Goal: Task Accomplishment & Management: Use online tool/utility

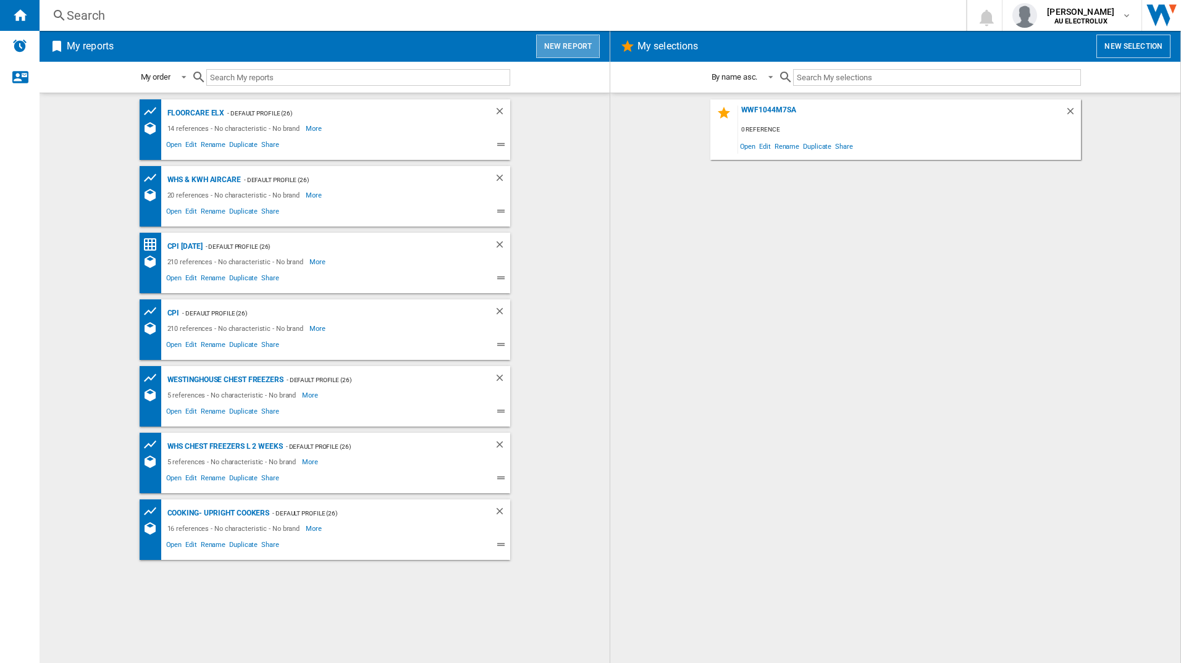
click at [579, 47] on button "New report" at bounding box center [568, 46] width 64 height 23
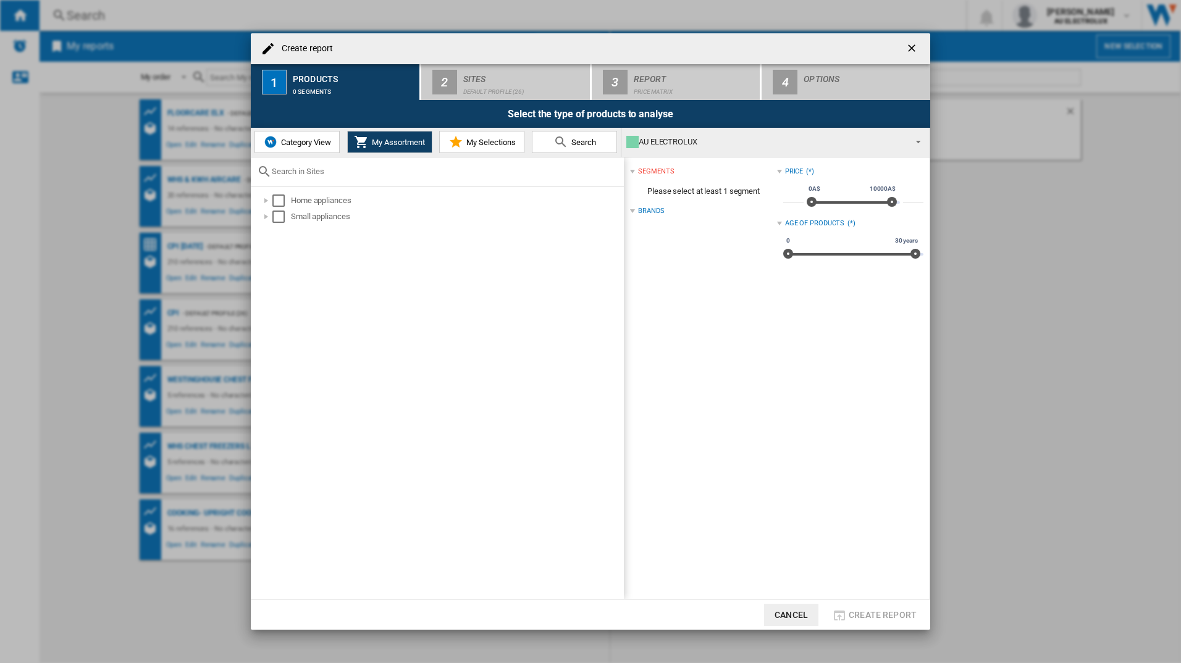
click at [569, 143] on span "Search" at bounding box center [582, 142] width 28 height 9
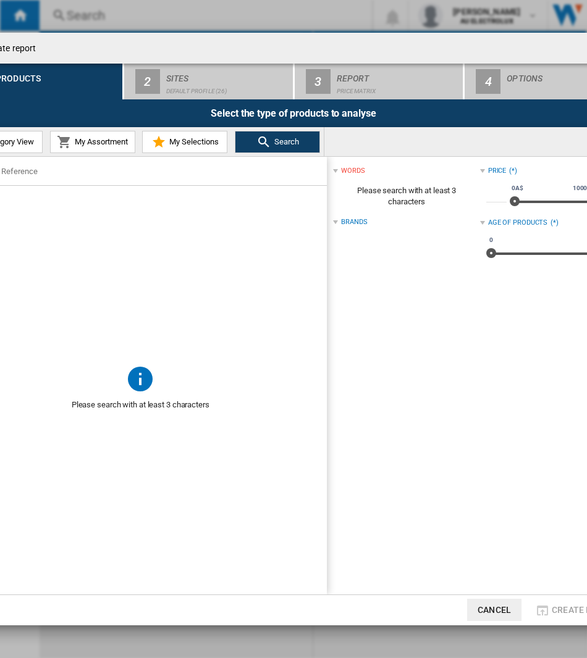
click at [69, 172] on input "text" at bounding box center [148, 171] width 346 height 9
paste input "EWF1243R7SC"
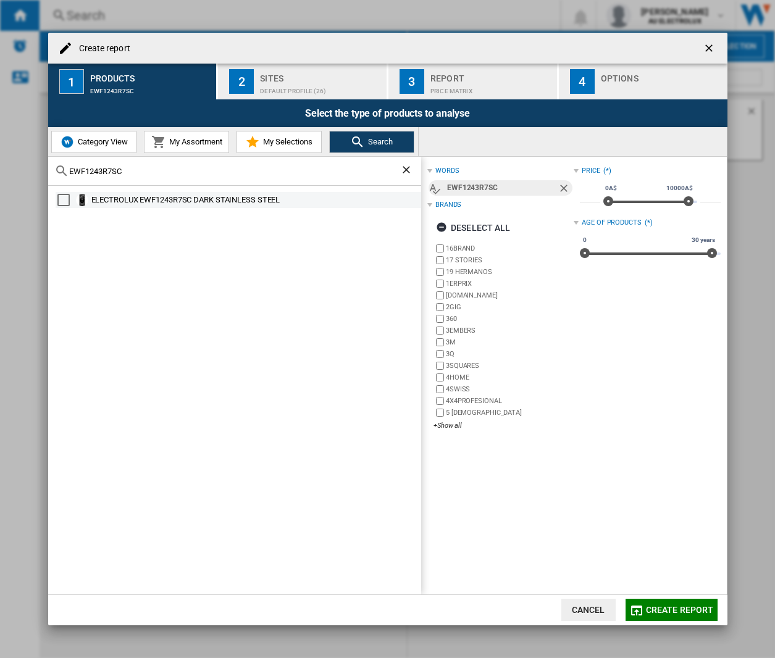
click at [67, 196] on div "Select" at bounding box center [63, 200] width 12 height 12
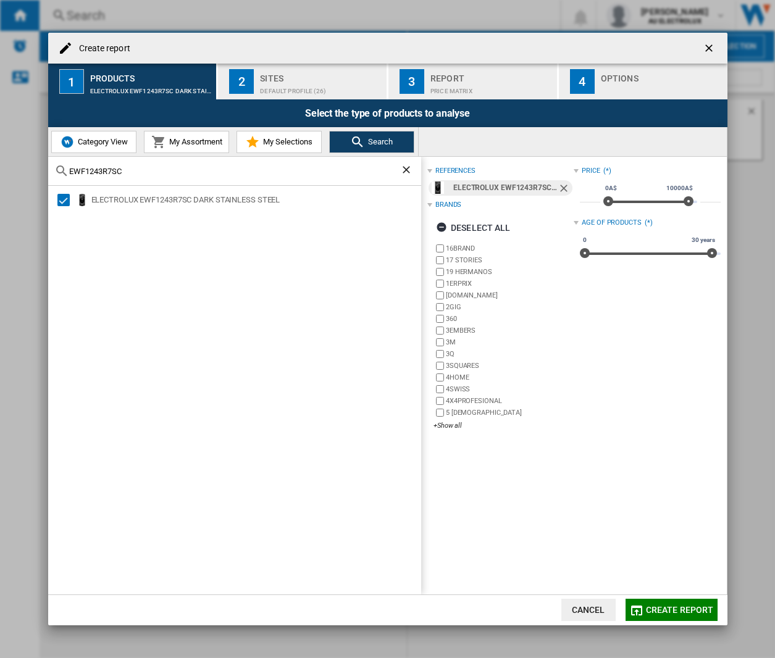
drag, startPoint x: 119, startPoint y: 167, endPoint x: 52, endPoint y: 174, distance: 67.6
click at [52, 174] on div "EWF1243R7SC" at bounding box center [234, 171] width 373 height 29
drag, startPoint x: 132, startPoint y: 179, endPoint x: 54, endPoint y: 173, distance: 78.1
click at [54, 173] on div "EWF1243R7SC" at bounding box center [234, 171] width 373 height 29
drag, startPoint x: 129, startPoint y: 175, endPoint x: 13, endPoint y: 179, distance: 116.2
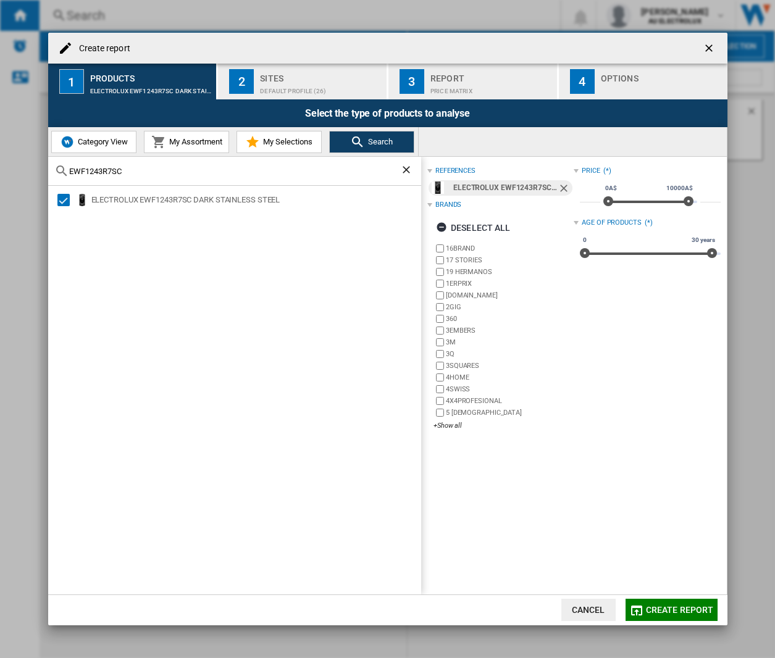
click at [13, 179] on div "Create report 1 Products ELECTROLUX EWF1243R7SC DARK STAINLESS STEEL 2 Sites De…" at bounding box center [387, 329] width 775 height 658
paste input "0"
click at [65, 198] on div "Select" at bounding box center [63, 200] width 12 height 12
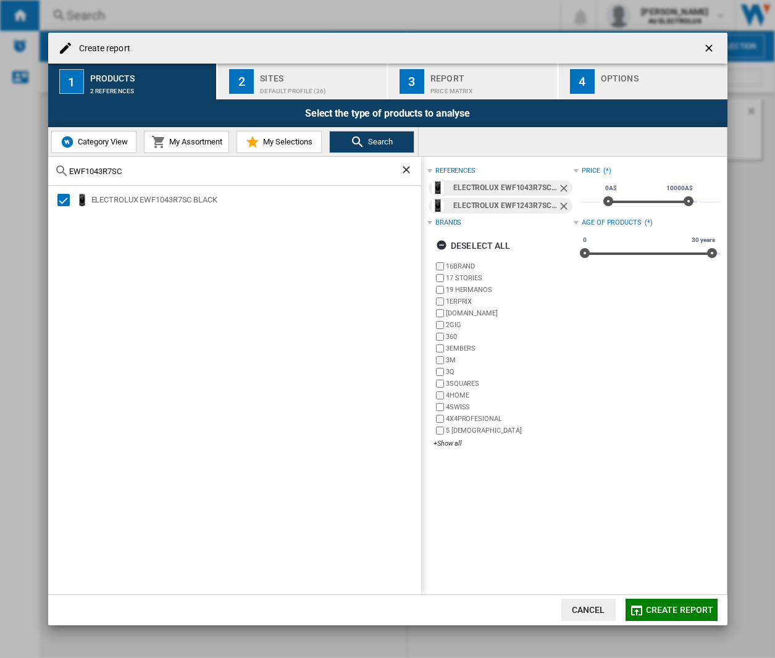
drag, startPoint x: 165, startPoint y: 171, endPoint x: -3, endPoint y: 169, distance: 168.0
click at [0, 169] on html "In order to access Insight, please log out and log in again OK NEW Search Searc…" at bounding box center [387, 329] width 775 height 658
paste input "W"
click at [65, 203] on div "Select" at bounding box center [63, 200] width 12 height 12
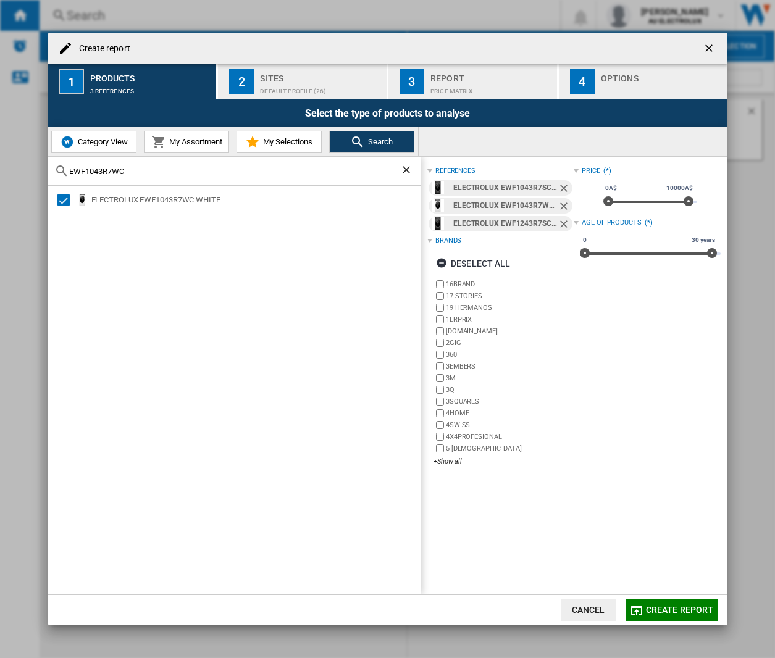
drag, startPoint x: 193, startPoint y: 167, endPoint x: -3, endPoint y: 152, distance: 196.4
click at [0, 152] on html "In order to access Insight, please log out and log in again OK NEW Search Searc…" at bounding box center [387, 329] width 775 height 658
paste input "DH903R7S"
click at [446, 348] on div "16BRAND 17 STORIES 19 HERMANOS 1ERPRIX [DOMAIN_NAME] 2GIG 360 3EMBERS 3M 3Q 3SQ…" at bounding box center [504, 374] width 140 height 190
click at [64, 197] on div "Select" at bounding box center [63, 200] width 12 height 12
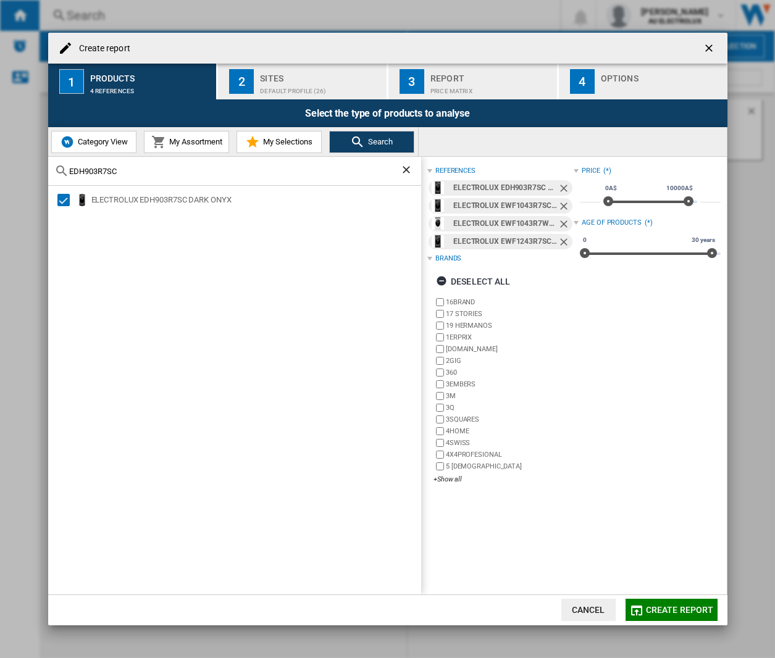
drag, startPoint x: 198, startPoint y: 159, endPoint x: 151, endPoint y: 166, distance: 47.3
click at [151, 166] on div "EDH903R7SC" at bounding box center [234, 171] width 373 height 29
drag, startPoint x: 148, startPoint y: 166, endPoint x: 7, endPoint y: 164, distance: 141.4
click at [7, 164] on div "Create report 1 Products 4 references 2 Sites Default profile (26) 3 Report Pri…" at bounding box center [387, 329] width 775 height 658
paste input "W"
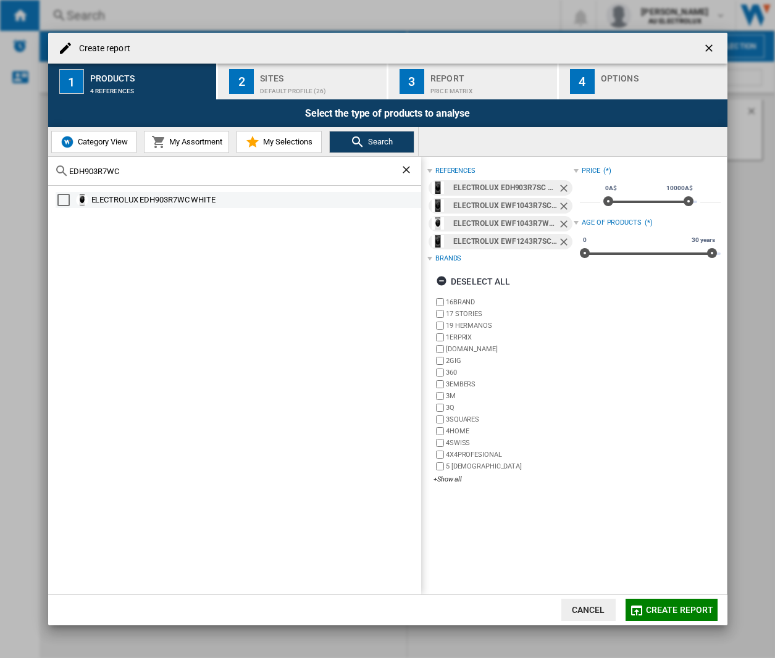
click at [63, 200] on div "Select" at bounding box center [63, 200] width 12 height 12
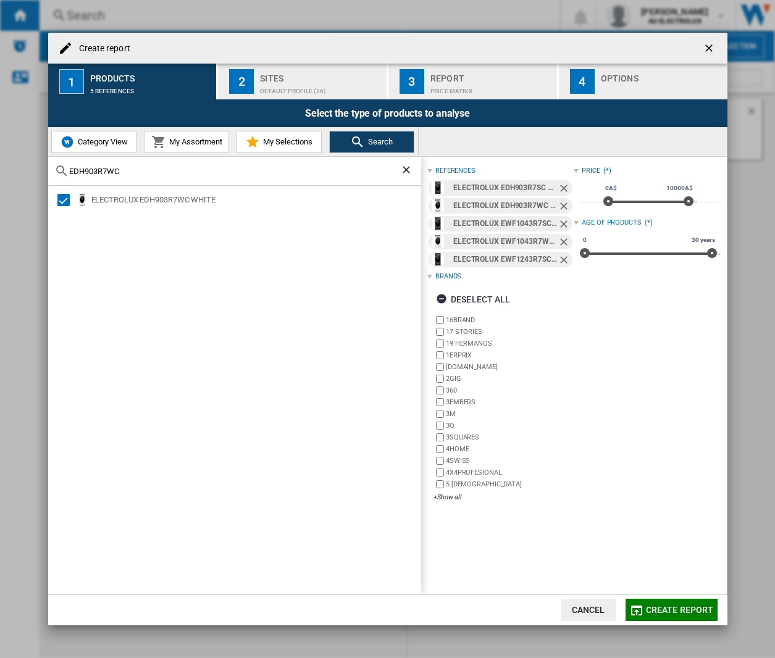
drag, startPoint x: 124, startPoint y: 165, endPoint x: 35, endPoint y: 176, distance: 89.6
click at [35, 176] on div "Create report 1 Products 5 references 2 Sites Default profile (26) 3 Report Pri…" at bounding box center [387, 329] width 775 height 658
drag, startPoint x: 131, startPoint y: 174, endPoint x: -3, endPoint y: 170, distance: 134.1
click at [0, 170] on html "In order to access Insight, please log out and log in again OK NEW Search Searc…" at bounding box center [387, 329] width 775 height 658
paste input "8"
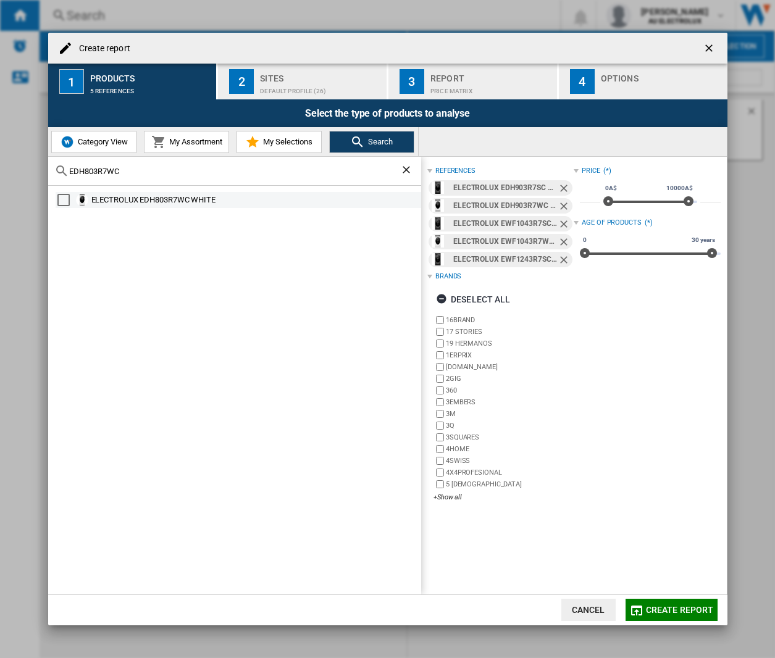
type input "EDH803R7WC"
click at [65, 202] on div "Select" at bounding box center [63, 200] width 12 height 12
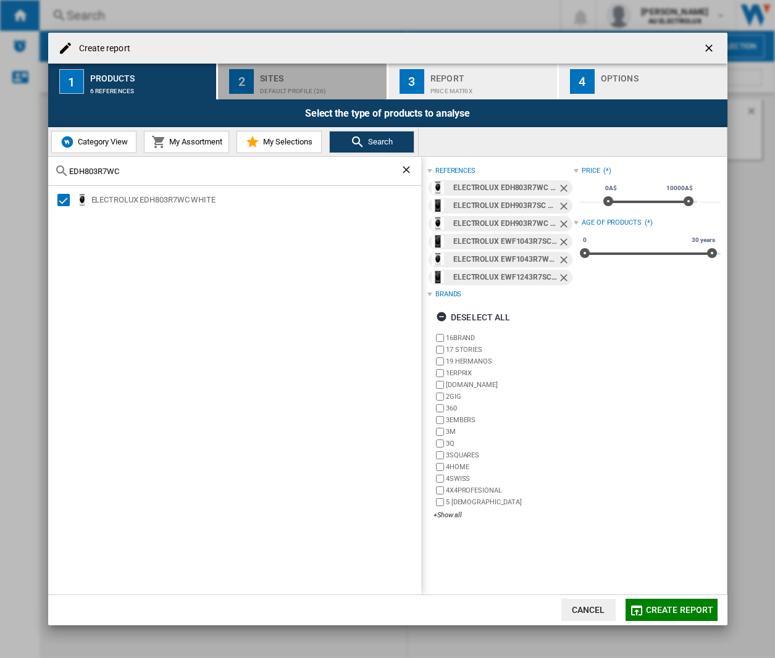
click at [335, 80] on div "Sites" at bounding box center [321, 75] width 122 height 13
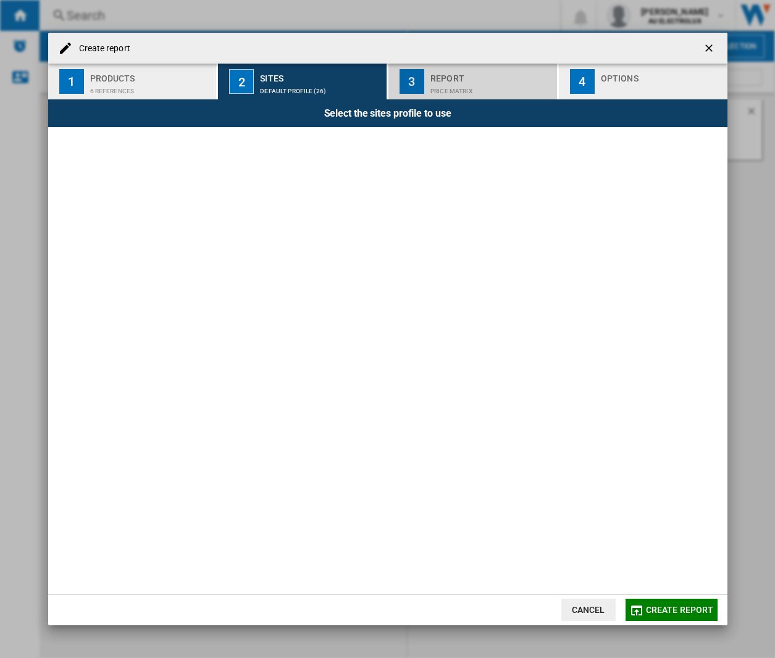
click at [440, 82] on div "Price Matrix" at bounding box center [491, 88] width 122 height 13
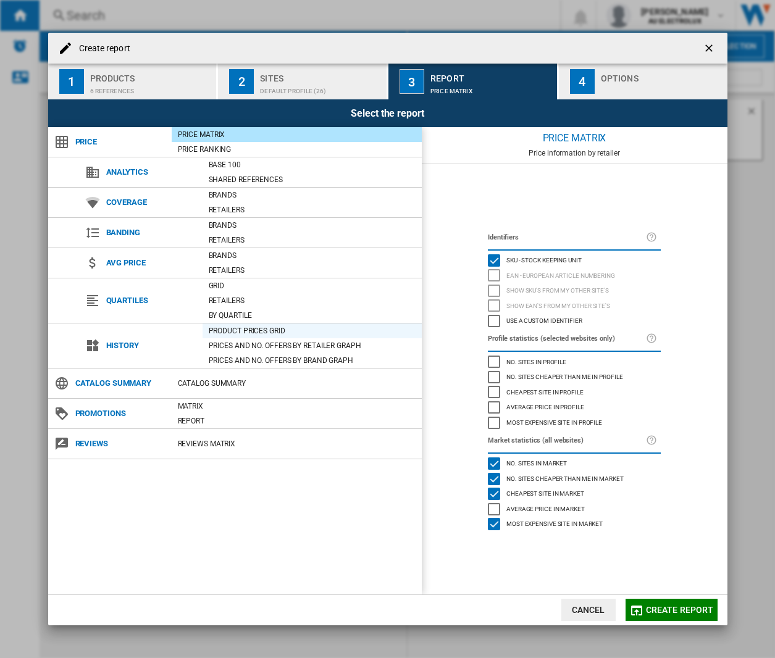
click at [239, 327] on div "Product prices grid" at bounding box center [312, 331] width 219 height 12
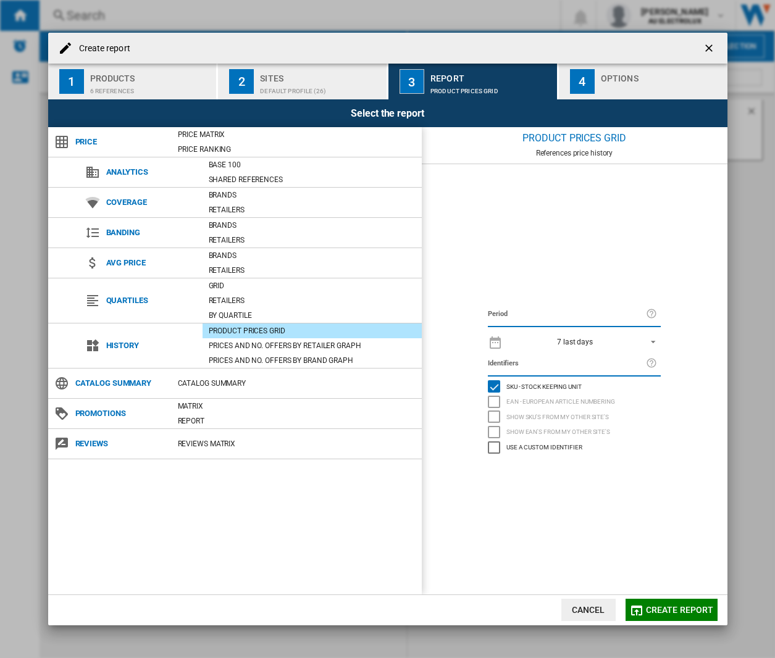
click at [579, 348] on md-select-value "7 last days" at bounding box center [585, 341] width 152 height 17
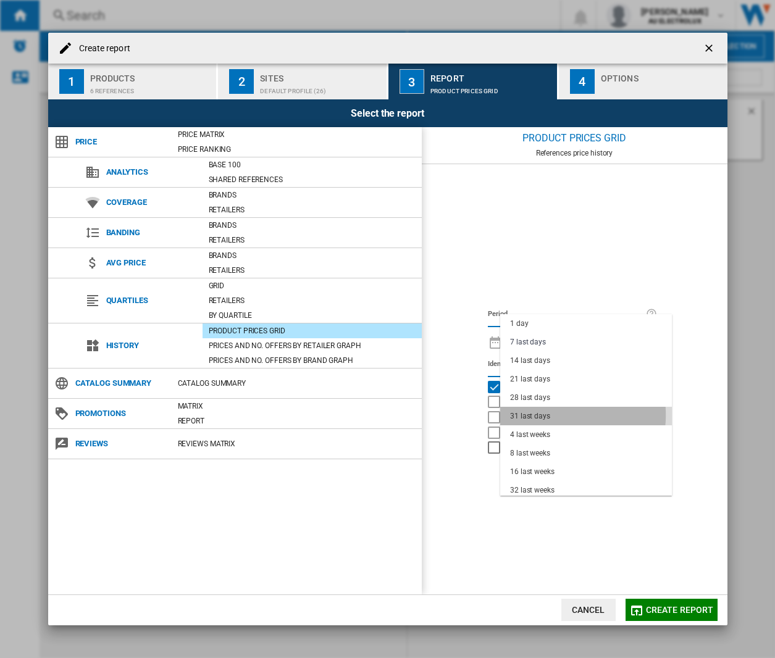
click at [553, 415] on md-option "31 last days" at bounding box center [586, 416] width 172 height 19
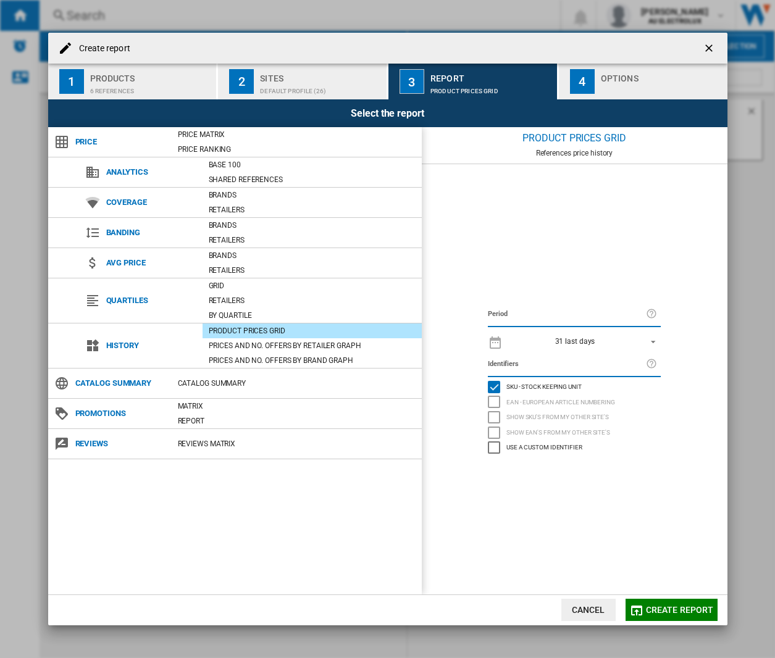
click at [654, 606] on span "Create report" at bounding box center [680, 610] width 68 height 10
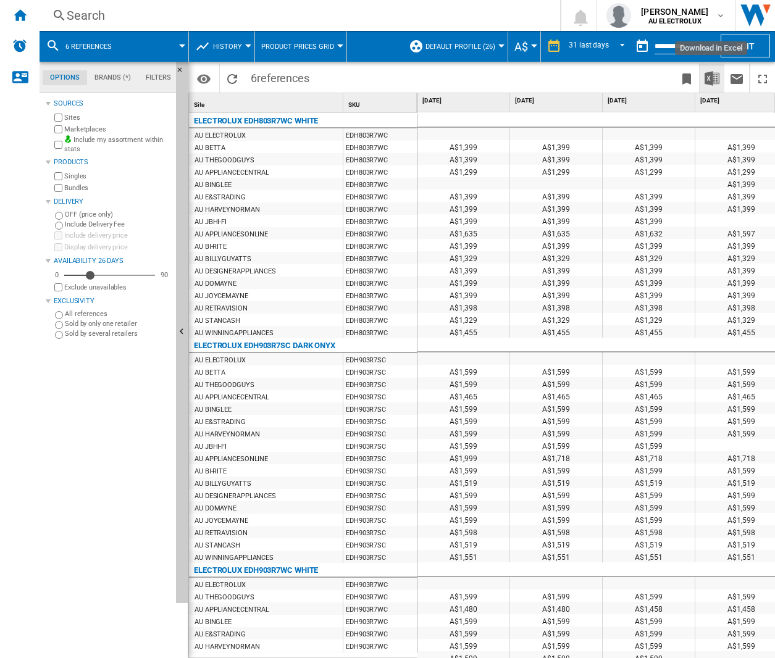
click at [708, 81] on img "Download in Excel" at bounding box center [712, 78] width 15 height 15
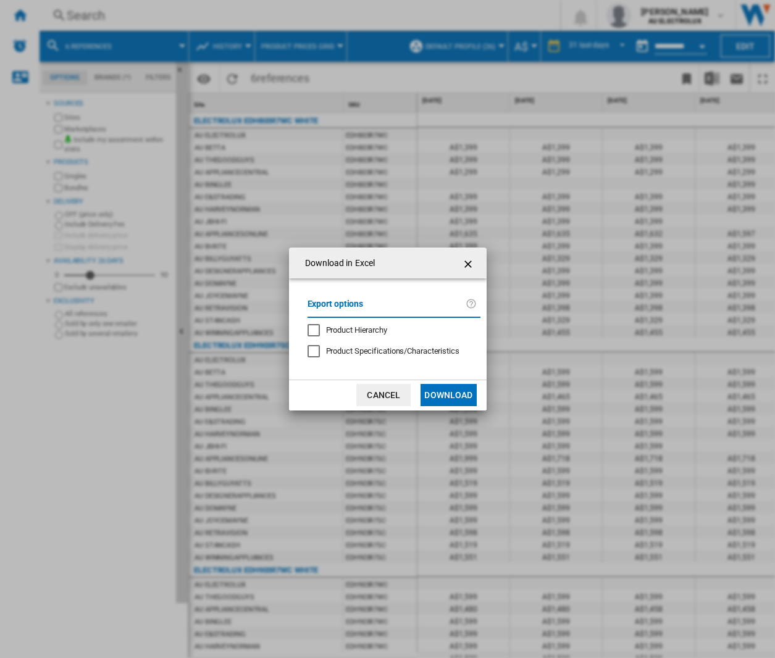
click at [448, 389] on button "Download" at bounding box center [449, 395] width 56 height 22
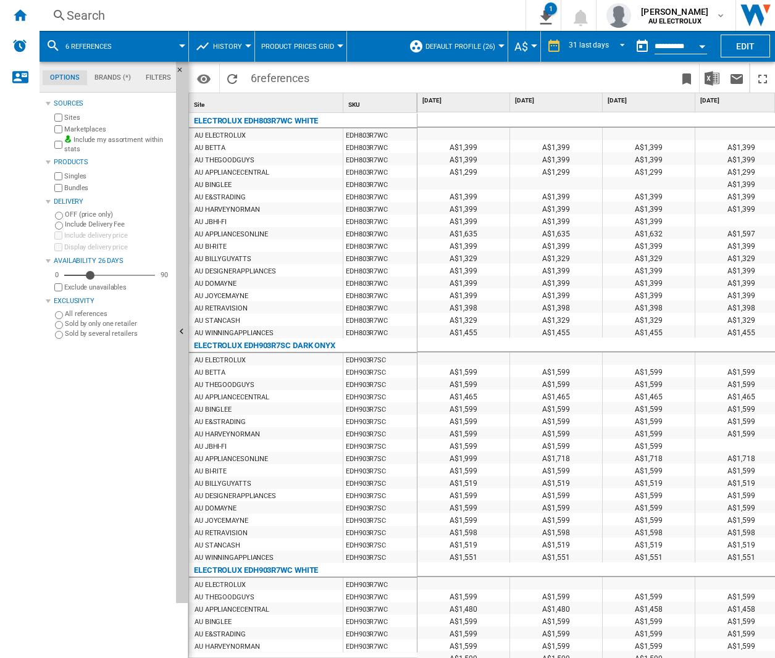
click at [686, 49] on input "**********" at bounding box center [681, 48] width 52 height 11
click at [692, 36] on button "Open calendar" at bounding box center [702, 44] width 22 height 22
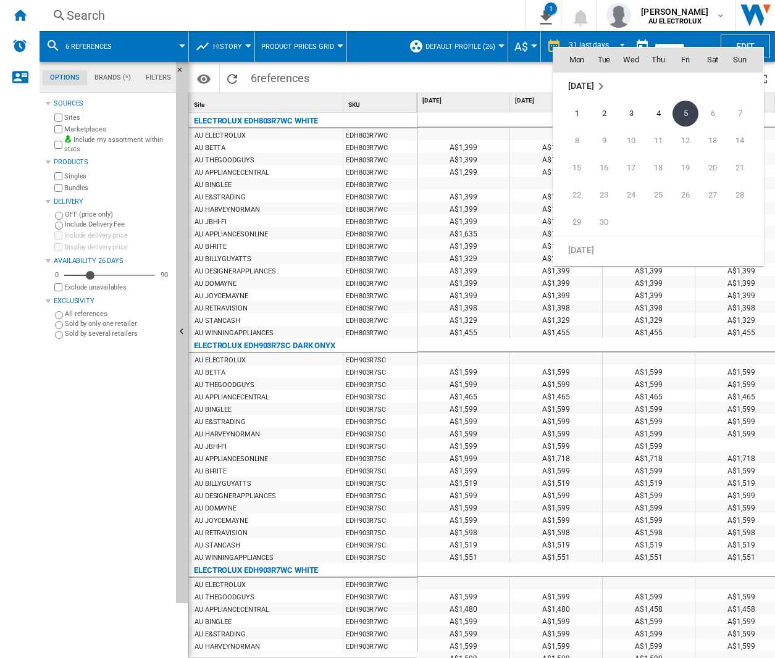
scroll to position [5729, 0]
click at [579, 111] on span "4" at bounding box center [577, 113] width 25 height 25
type input "**********"
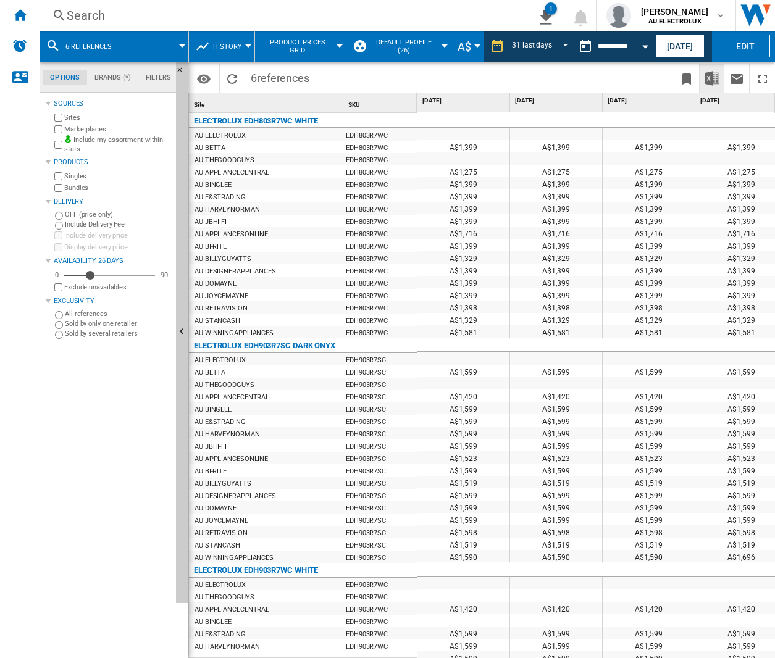
click at [712, 80] on img "Download in Excel" at bounding box center [712, 78] width 15 height 15
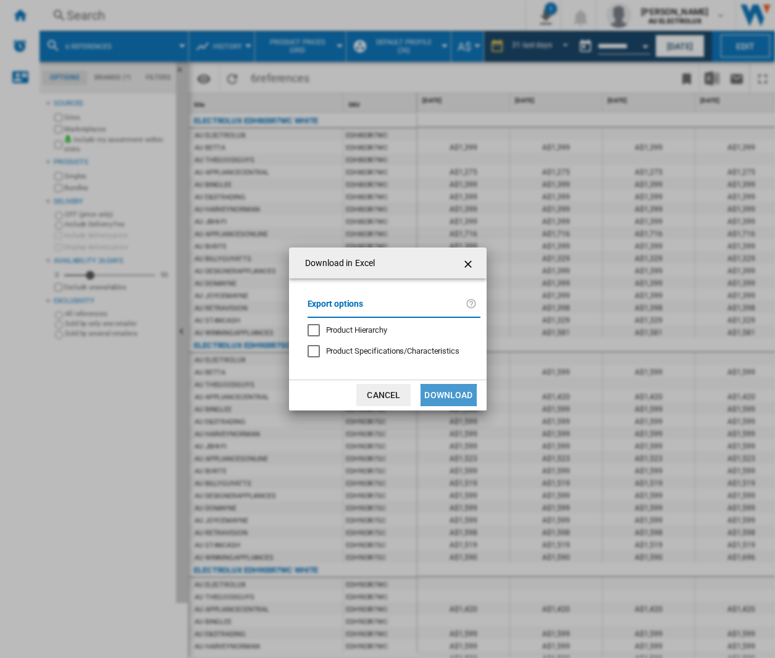
click at [438, 398] on button "Download" at bounding box center [449, 395] width 56 height 22
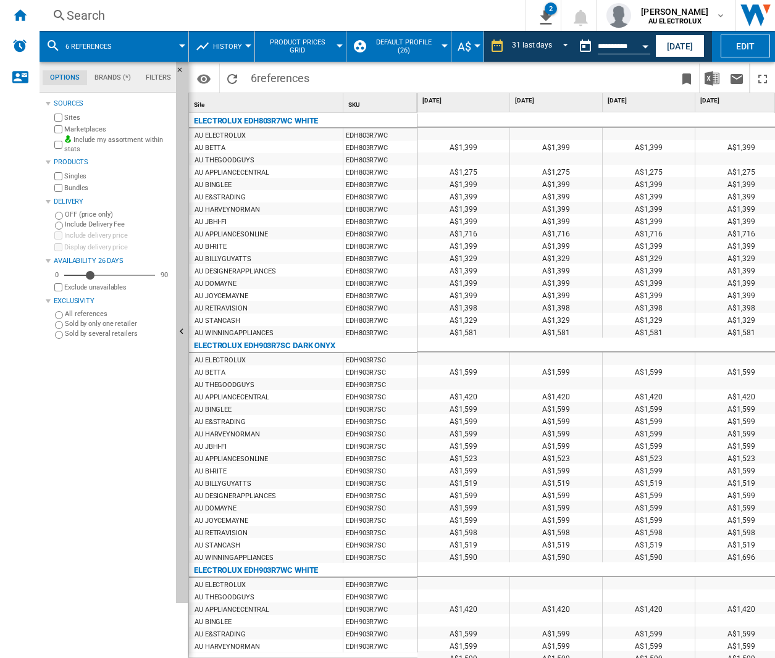
click at [135, 497] on div "Sources Sites Marketplaces Include my assortment within stats Products Singles …" at bounding box center [108, 377] width 125 height 563
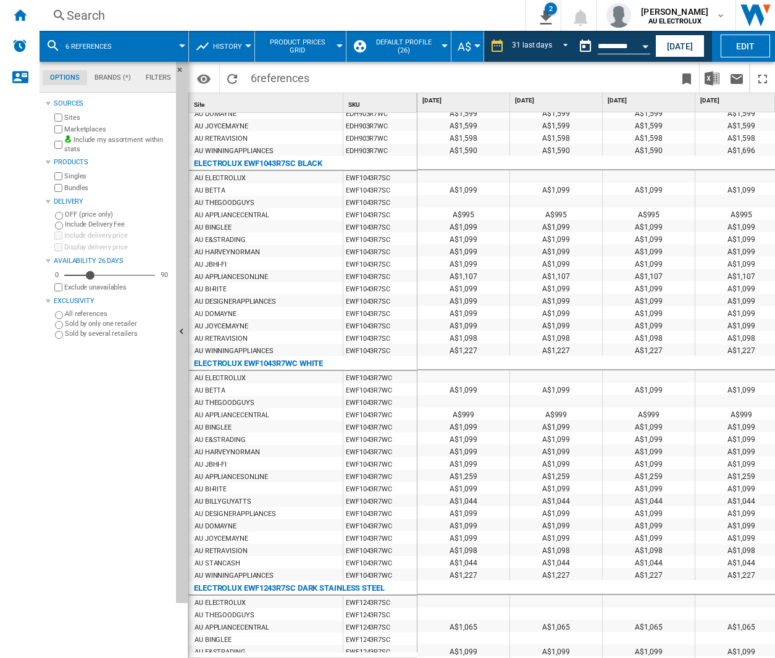
scroll to position [714, 0]
